Goal: Task Accomplishment & Management: Manage account settings

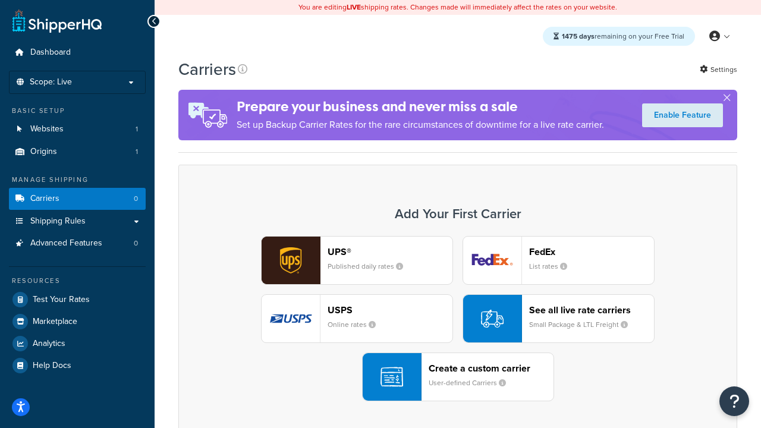
click at [458, 319] on div "UPS® Published daily rates FedEx List rates USPS Online rates See all live rate…" at bounding box center [458, 318] width 534 height 165
click at [591, 251] on header "FedEx" at bounding box center [591, 251] width 125 height 11
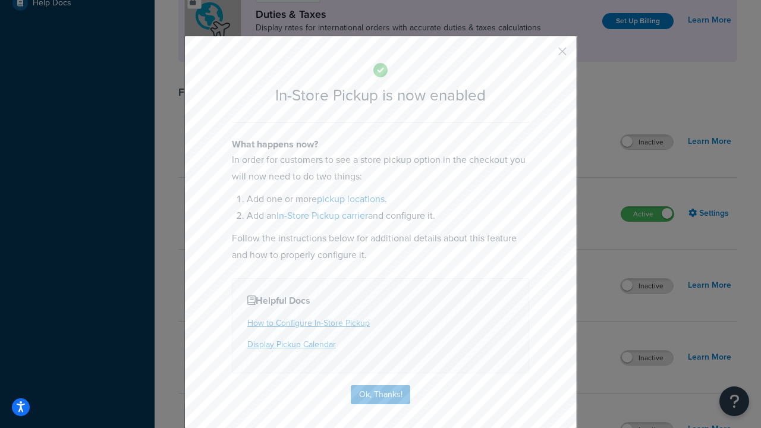
click at [544, 55] on button "button" at bounding box center [544, 55] width 3 height 3
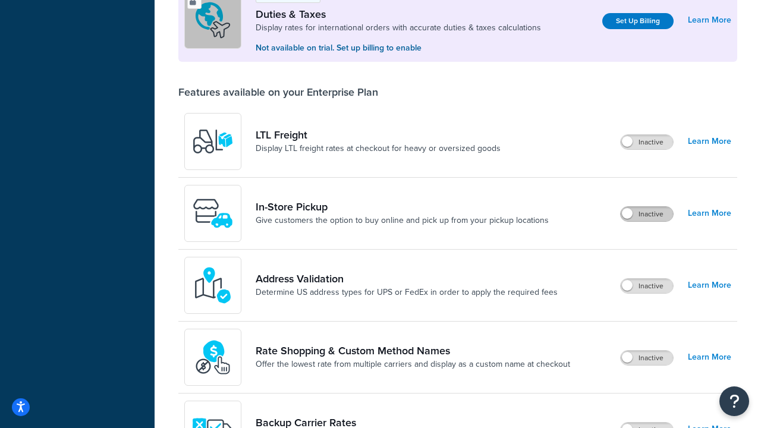
scroll to position [362, 0]
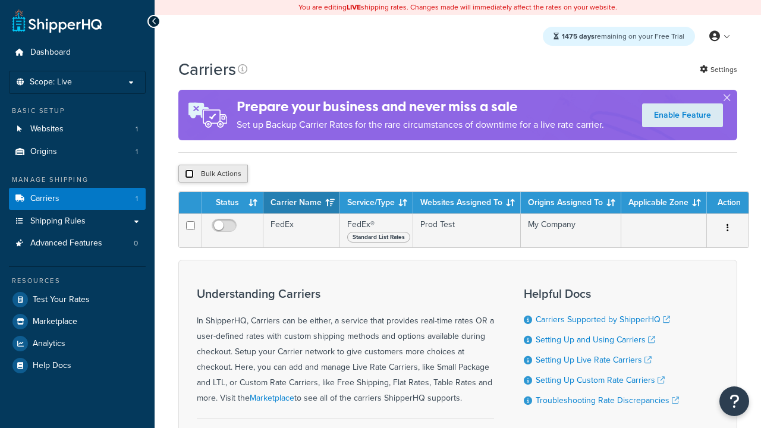
click at [189, 175] on input "checkbox" at bounding box center [189, 173] width 9 height 9
checkbox input "true"
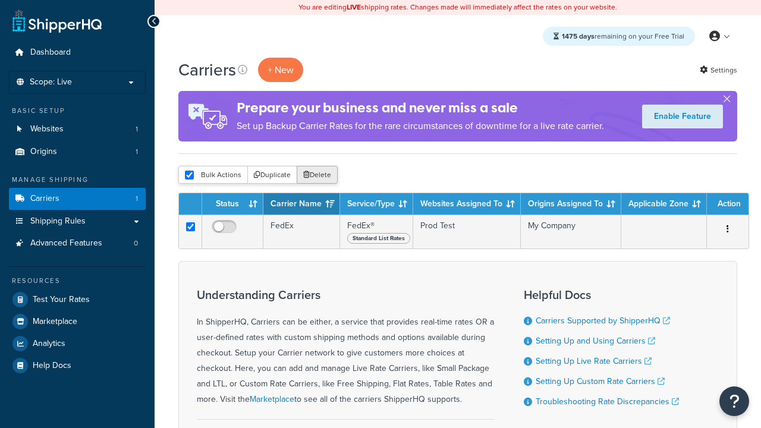
click at [320, 175] on button "Delete" at bounding box center [317, 175] width 41 height 18
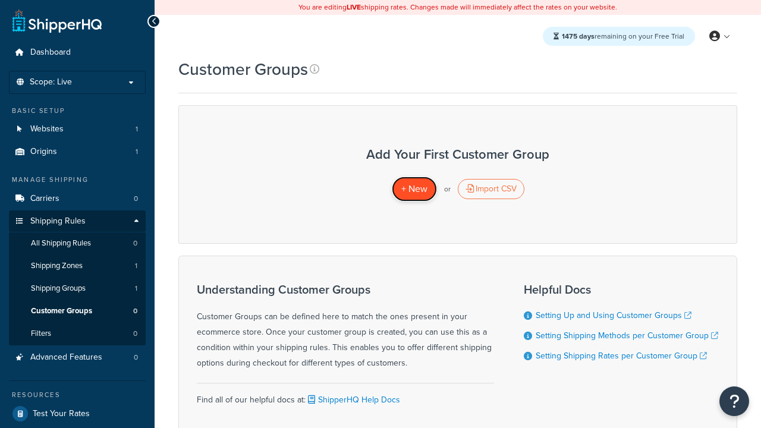
click at [414, 189] on span "+ New" at bounding box center [414, 189] width 26 height 14
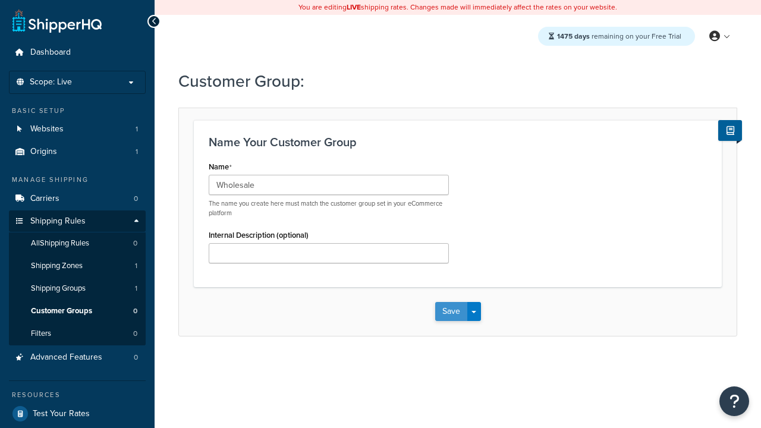
type input "Wholesale"
click at [450, 311] on button "Save" at bounding box center [451, 311] width 32 height 19
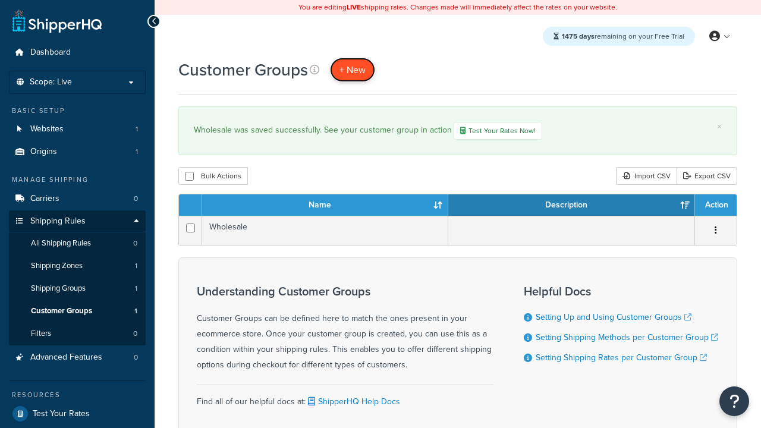
click at [352, 70] on span "+ New" at bounding box center [352, 70] width 26 height 14
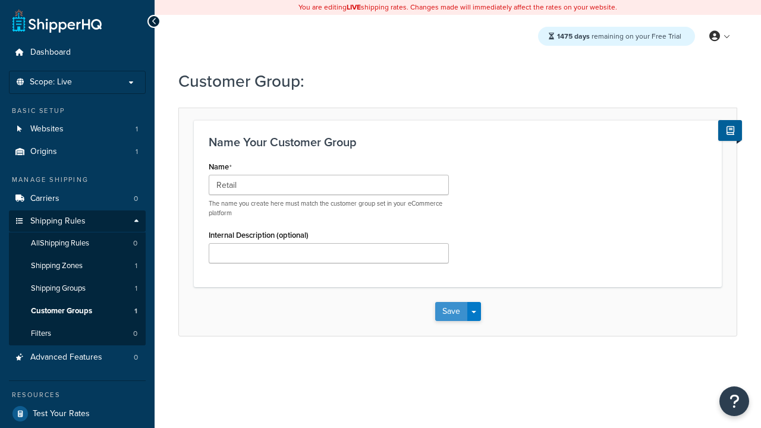
type input "Retail"
click at [450, 311] on button "Save" at bounding box center [451, 311] width 32 height 19
type input "Not Authenticated"
click at [450, 311] on button "Save" at bounding box center [451, 311] width 32 height 19
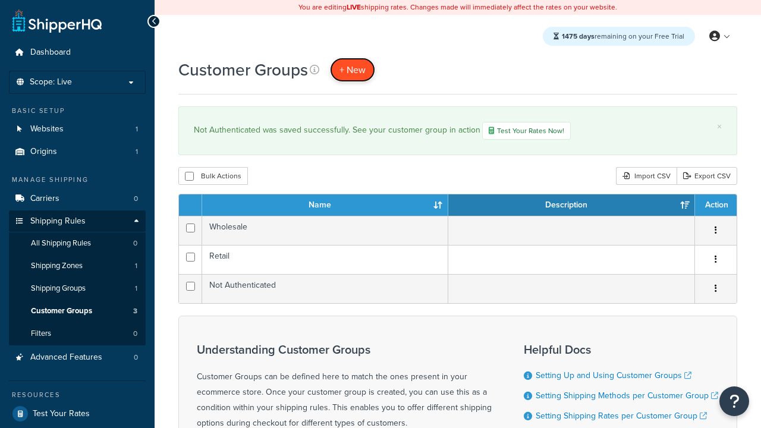
click at [352, 70] on span "+ New" at bounding box center [352, 70] width 26 height 14
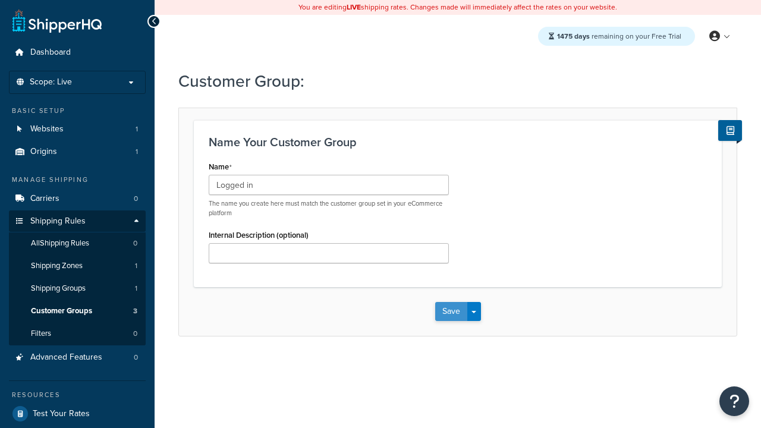
type input "Logged in"
click at [450, 311] on button "Save" at bounding box center [451, 311] width 32 height 19
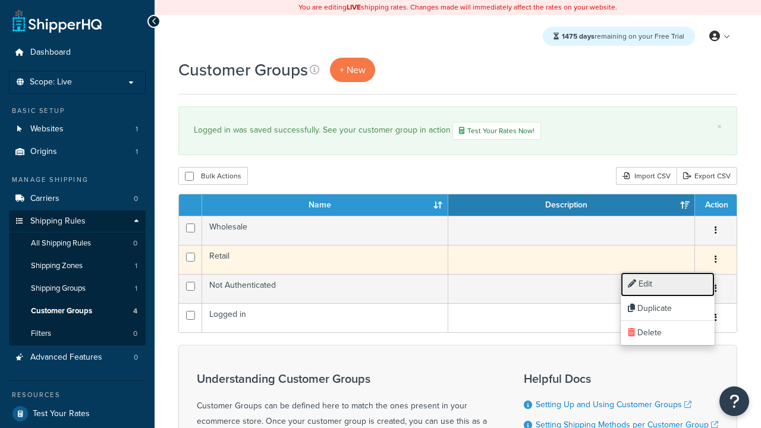
click at [667, 284] on link "Edit" at bounding box center [667, 284] width 94 height 24
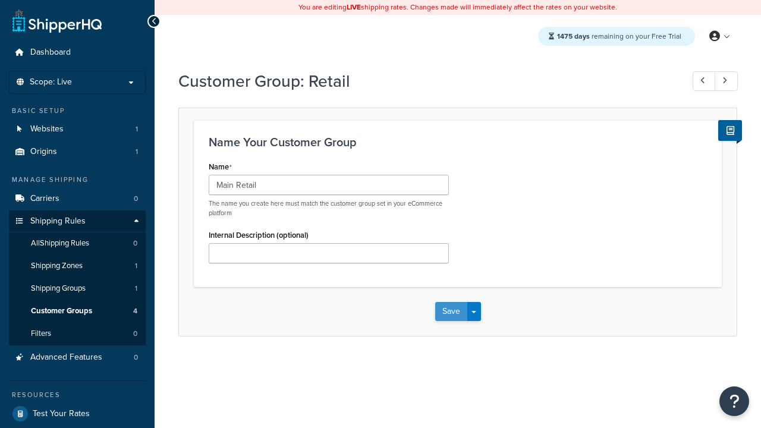
type input "Main Retail"
click at [450, 311] on button "Save" at bounding box center [451, 311] width 32 height 19
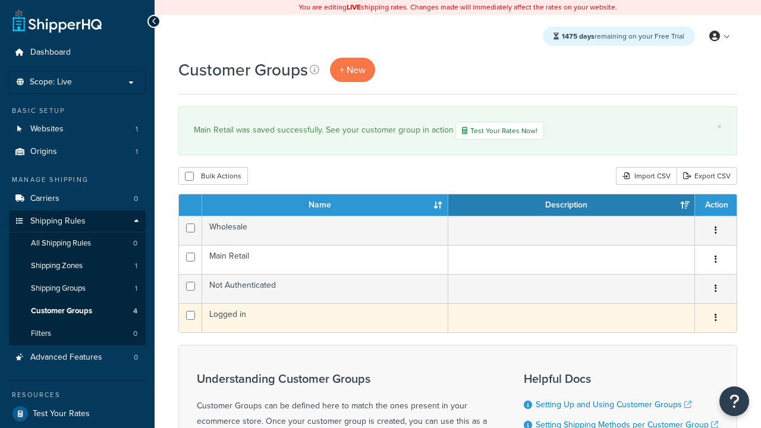
click at [715, 319] on icon "button" at bounding box center [715, 317] width 2 height 8
click at [667, 367] on link "Duplicate" at bounding box center [667, 367] width 94 height 24
